Goal: Check status: Check status

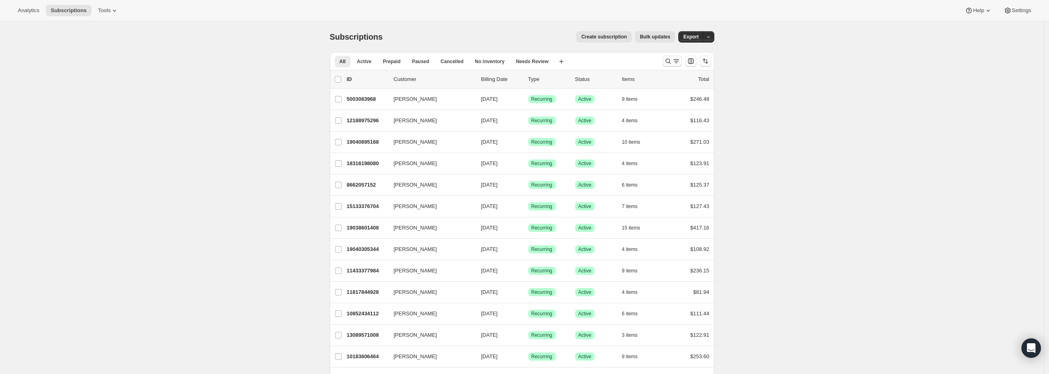
click at [669, 60] on icon "Search and filter results" at bounding box center [668, 61] width 8 height 8
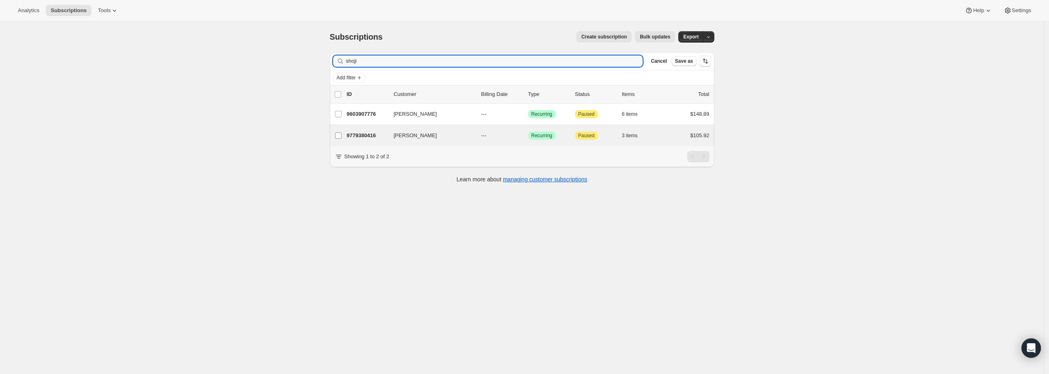
type input "shoji"
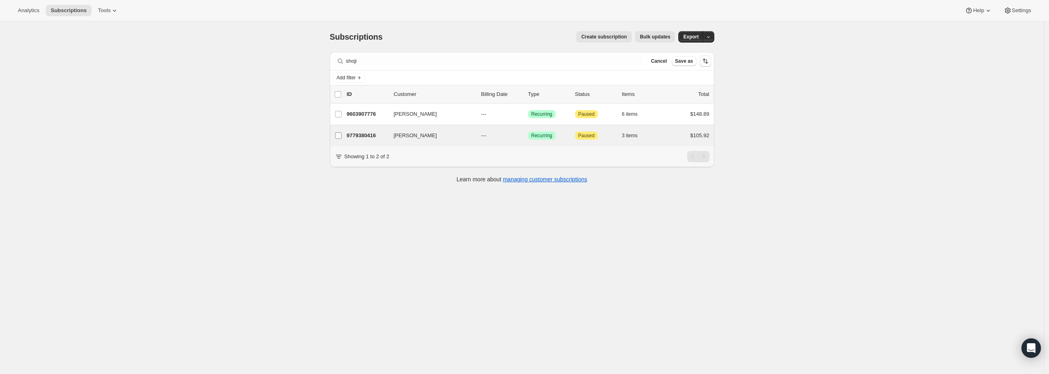
click at [347, 138] on label "[PERSON_NAME]" at bounding box center [338, 135] width 17 height 21
click at [341, 138] on input "[PERSON_NAME]" at bounding box center [338, 135] width 6 height 6
click at [340, 136] on input "[PERSON_NAME]" at bounding box center [338, 136] width 6 height 6
checkbox input "false"
click at [376, 135] on p "9779380416" at bounding box center [367, 135] width 40 height 8
